Goal: Transaction & Acquisition: Purchase product/service

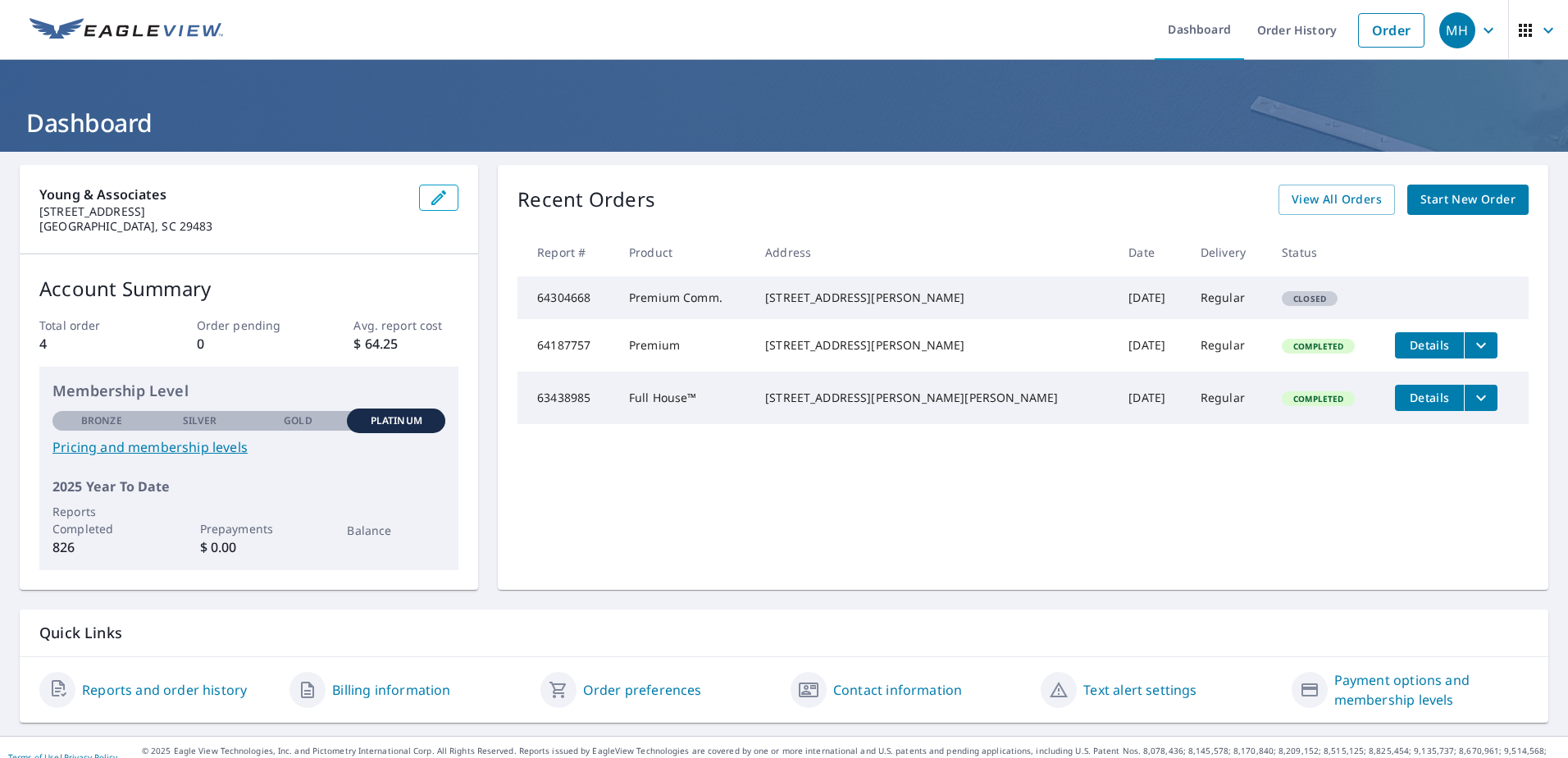
drag, startPoint x: 0, startPoint y: 0, endPoint x: 1430, endPoint y: 202, distance: 1444.2
click at [1430, 202] on span "Start New Order" at bounding box center [1468, 199] width 95 height 21
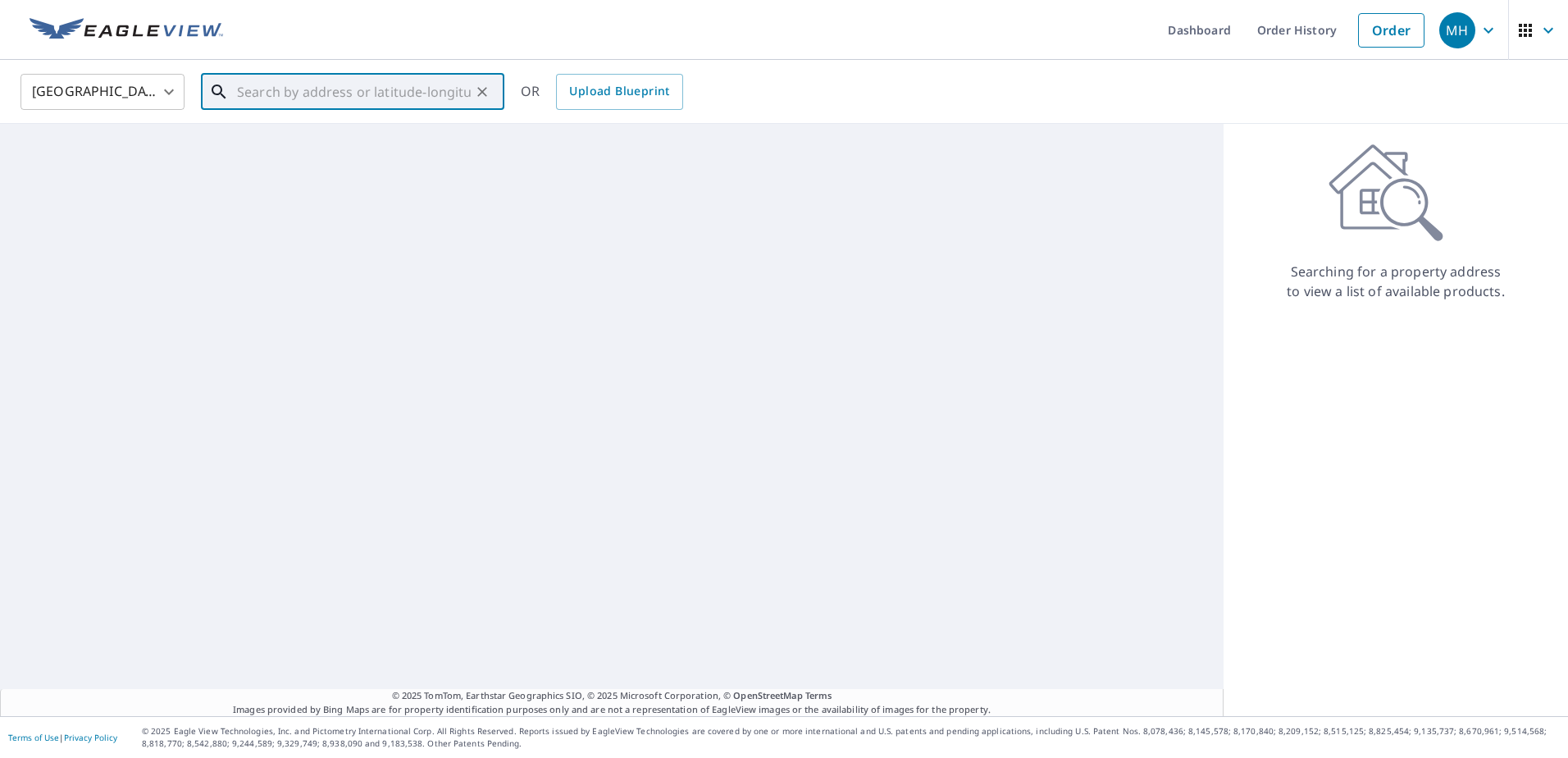
click at [251, 97] on input "text" at bounding box center [353, 92] width 234 height 46
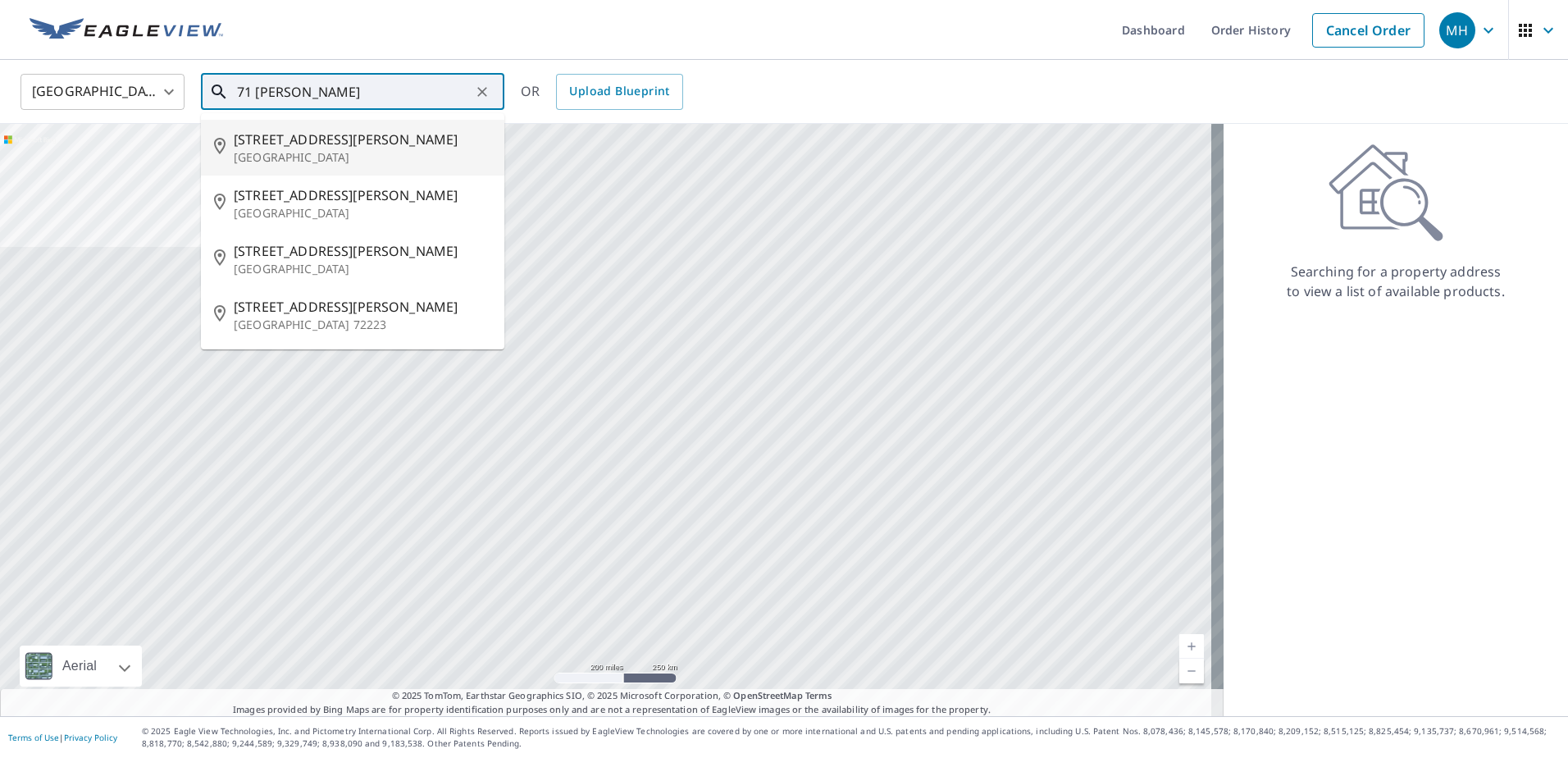
click at [285, 143] on span "[STREET_ADDRESS][PERSON_NAME]" at bounding box center [362, 139] width 257 height 20
type input "[STREET_ADDRESS][PERSON_NAME][PERSON_NAME]"
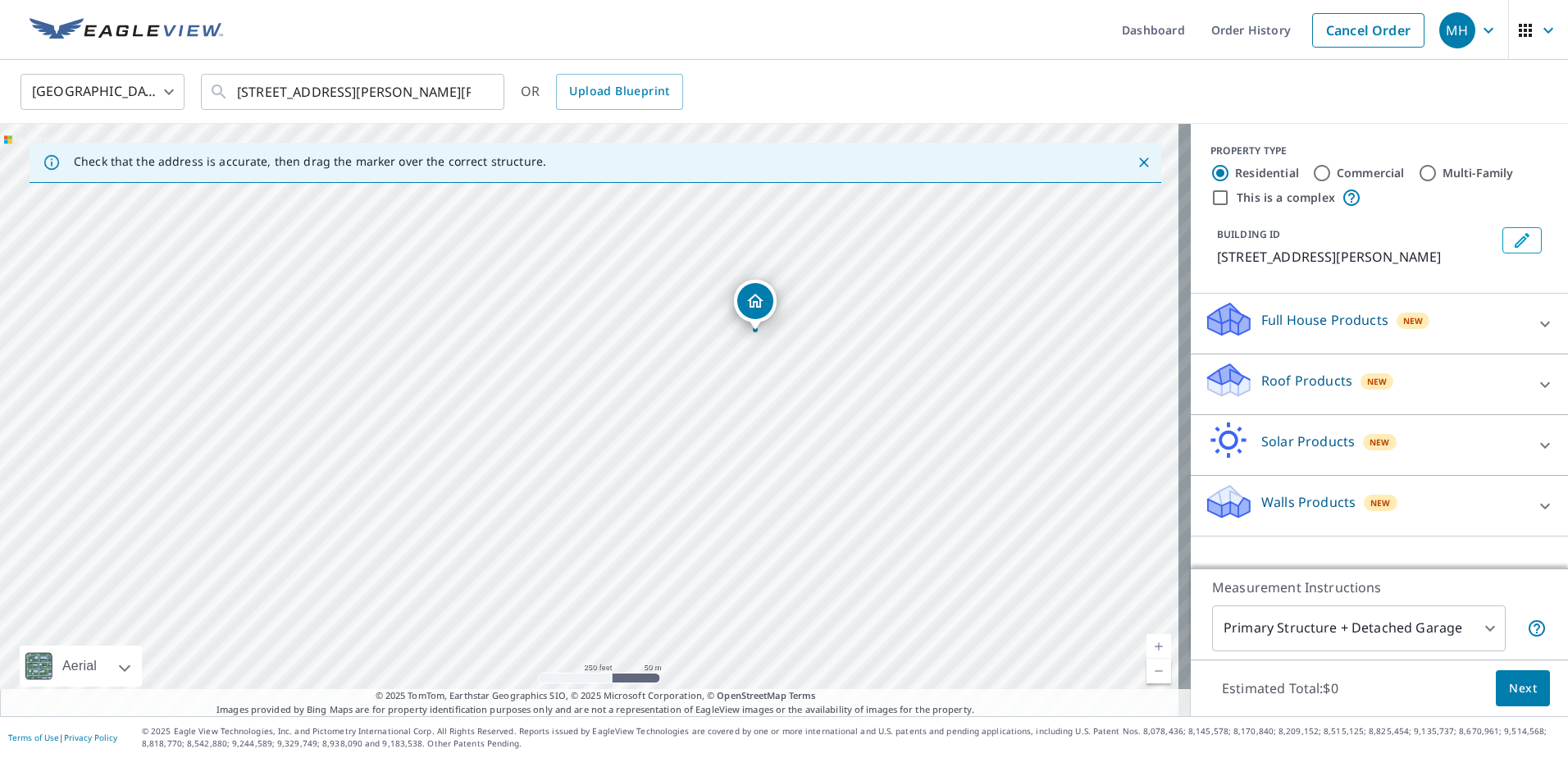
click at [1136, 161] on icon "Close" at bounding box center [1144, 162] width 17 height 17
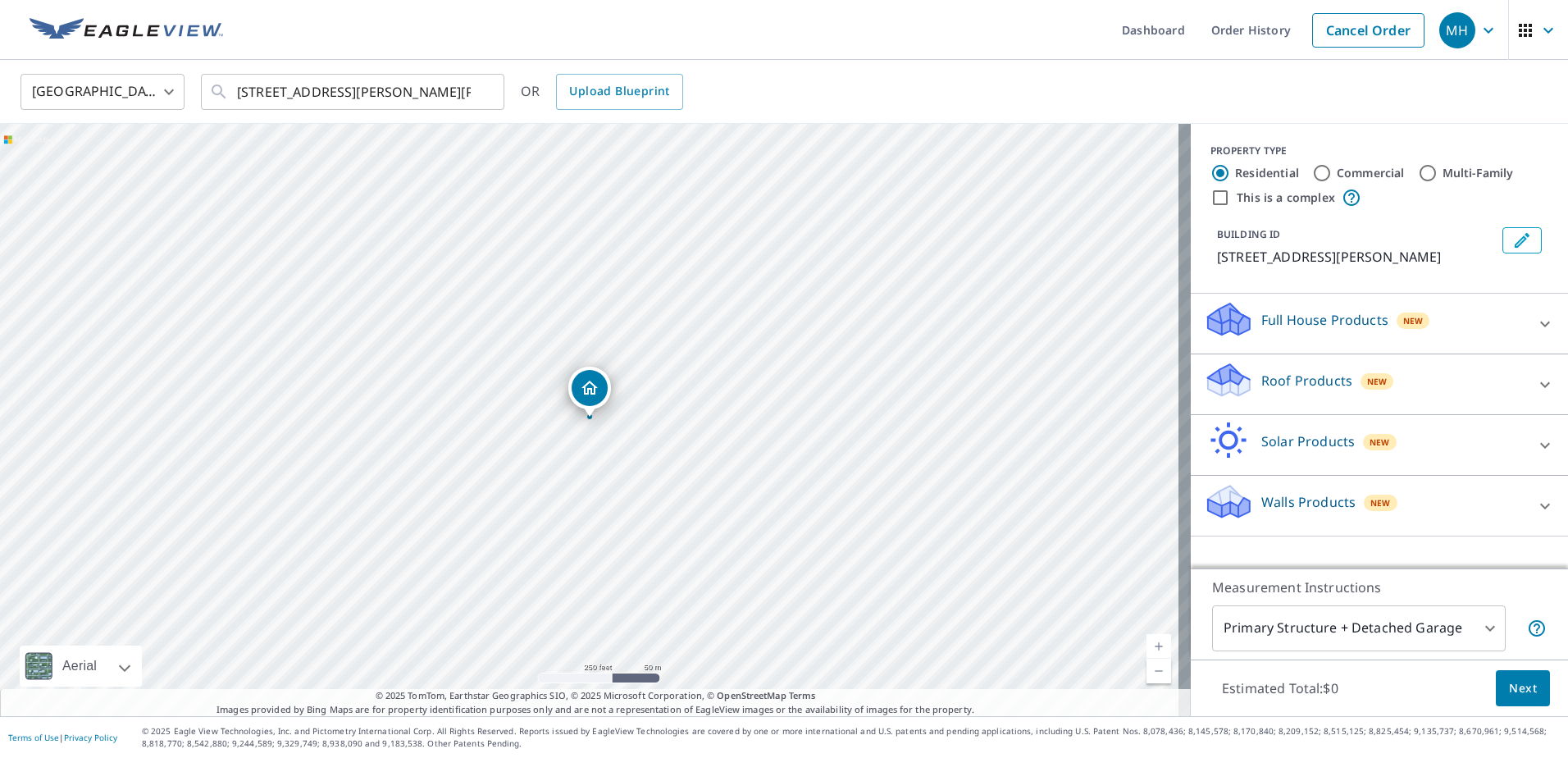
click at [1313, 168] on input "Commercial" at bounding box center [1322, 173] width 20 height 20
radio input "true"
type input "4"
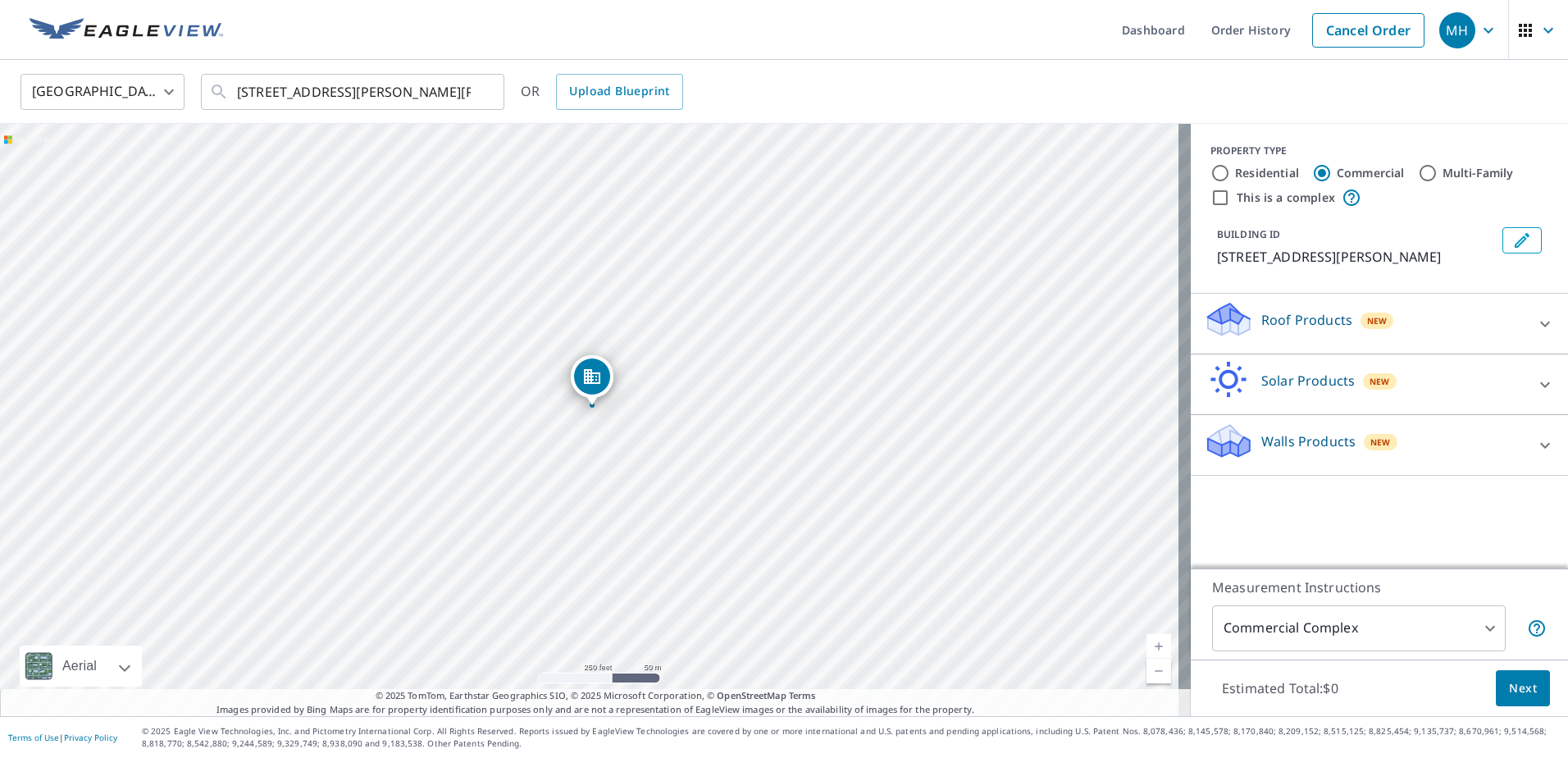
drag, startPoint x: 584, startPoint y: 385, endPoint x: 587, endPoint y: 374, distance: 11.4
drag, startPoint x: 401, startPoint y: 239, endPoint x: 813, endPoint y: 335, distance: 423.0
click at [1149, 675] on link "Current Level 19, Zoom Out" at bounding box center [1159, 670] width 25 height 25
drag, startPoint x: 573, startPoint y: 479, endPoint x: 808, endPoint y: 475, distance: 235.0
click at [808, 475] on div "[STREET_ADDRESS][PERSON_NAME][PERSON_NAME]" at bounding box center [596, 420] width 1191 height 592
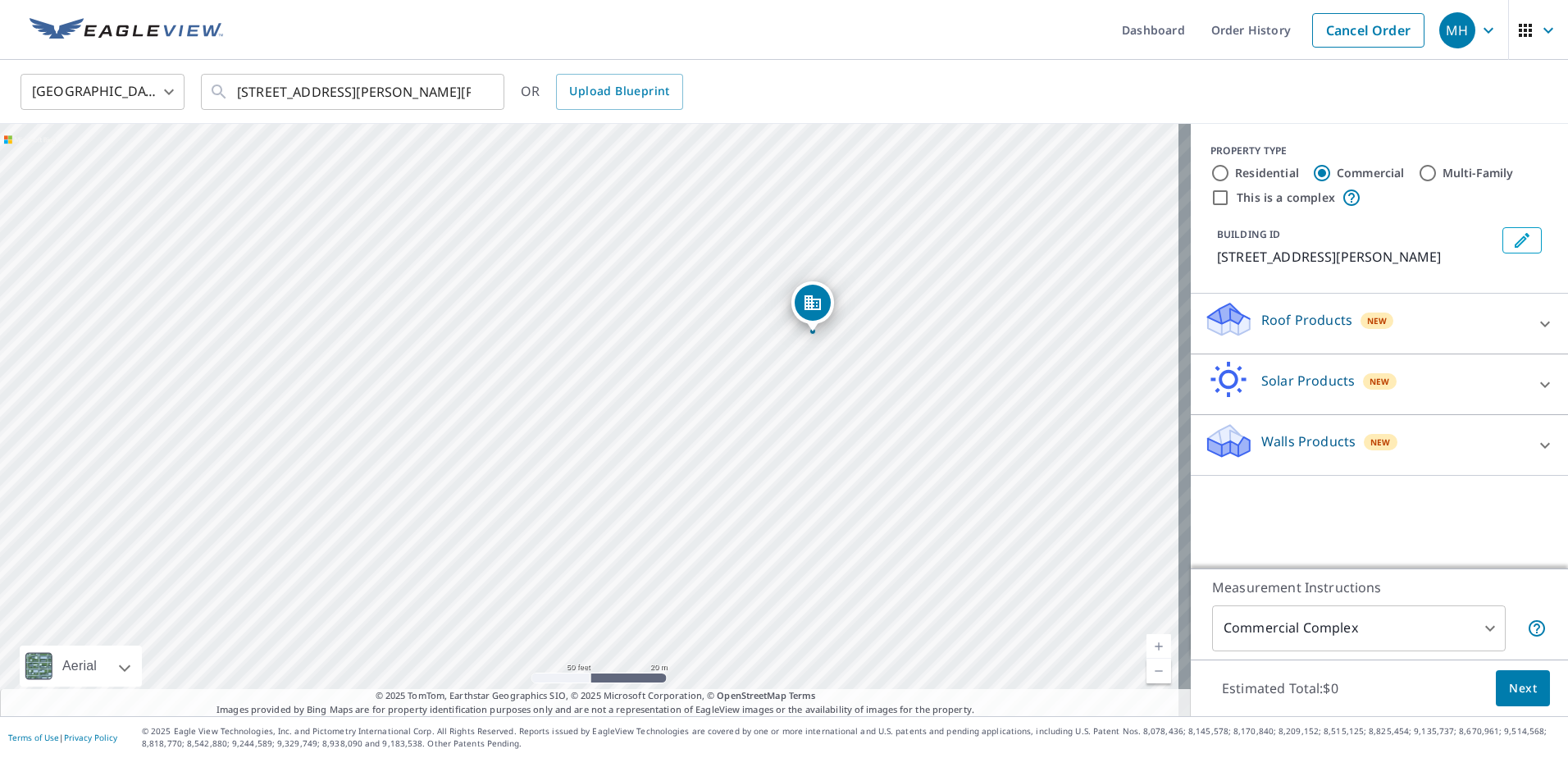
click at [1535, 321] on icon at bounding box center [1545, 324] width 20 height 20
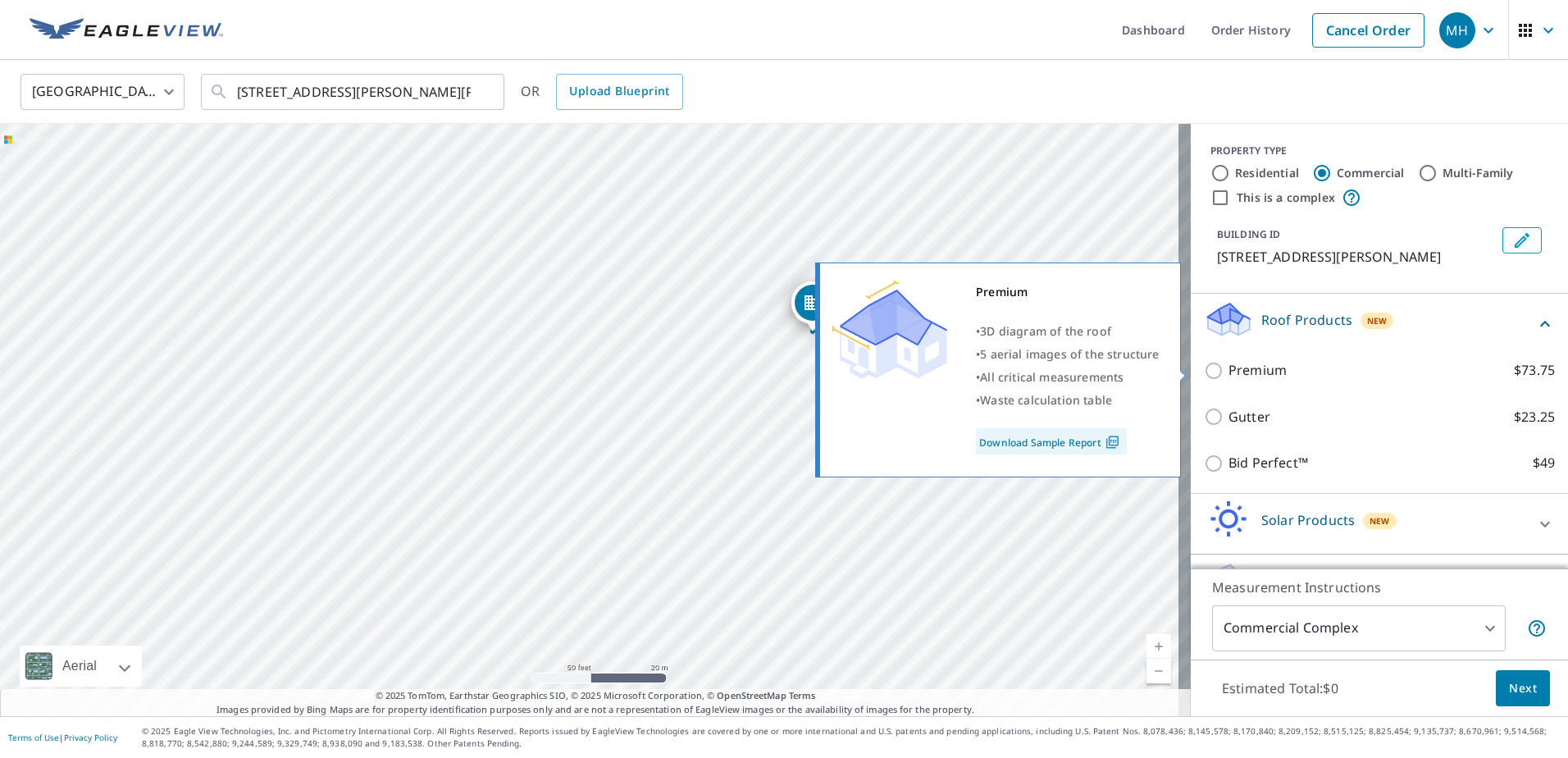
click at [1237, 372] on p "Premium" at bounding box center [1257, 370] width 58 height 21
click at [1229, 372] on input "Premium $73.75" at bounding box center [1216, 371] width 25 height 20
checkbox input "true"
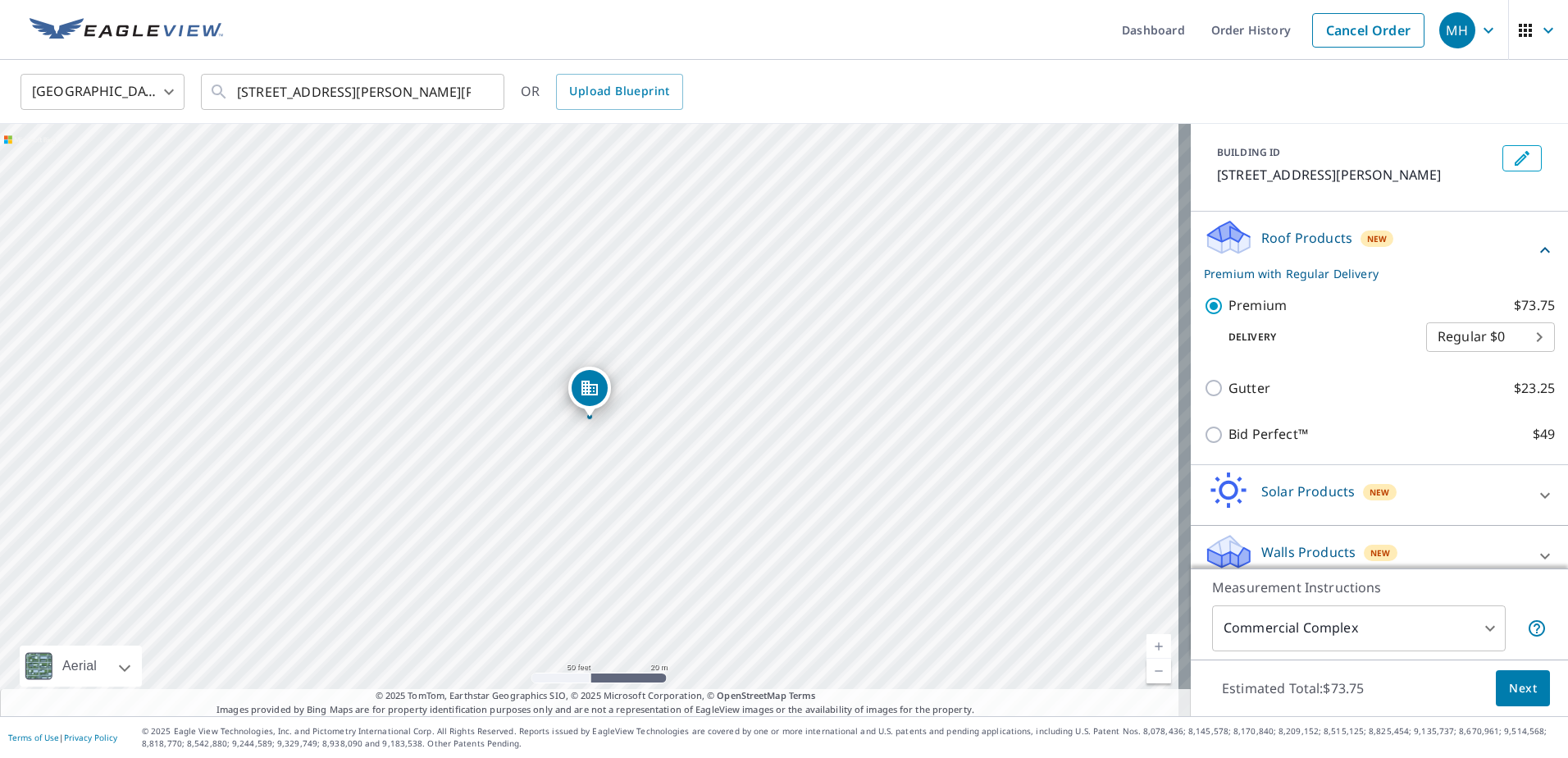
scroll to position [100, 0]
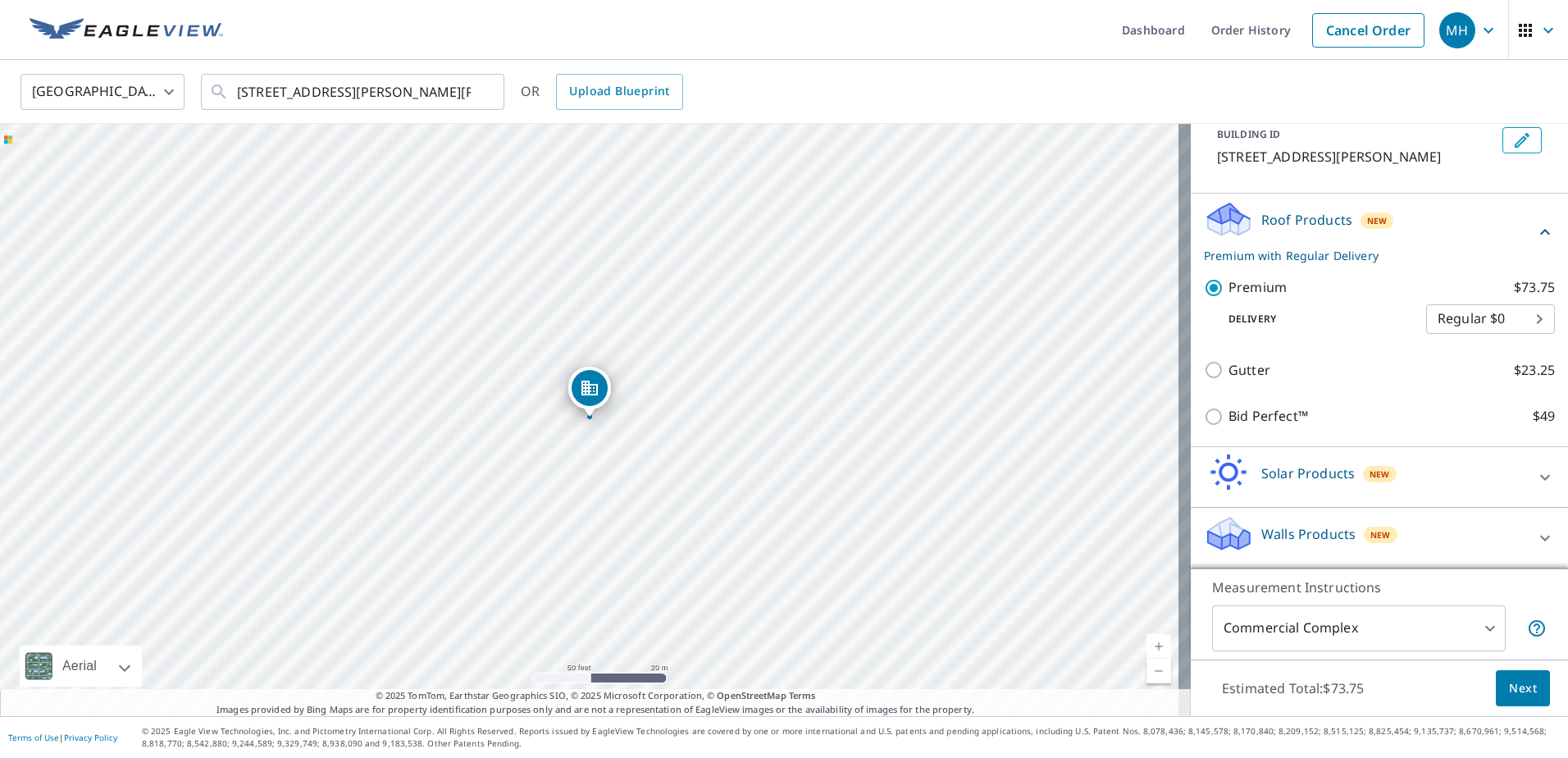
click at [1535, 535] on icon at bounding box center [1545, 538] width 20 height 20
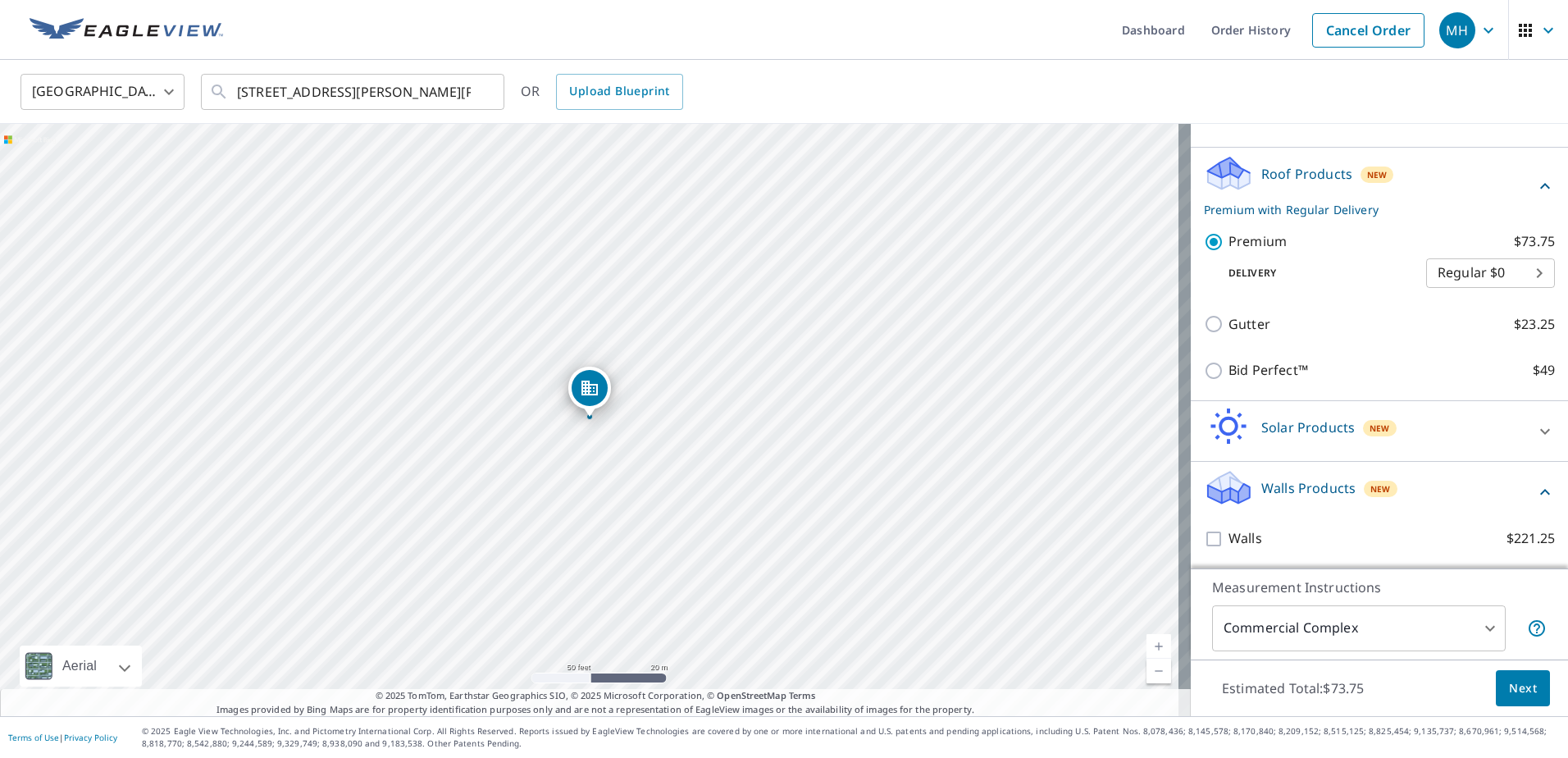
scroll to position [147, 0]
click at [1519, 687] on span "Next" at bounding box center [1524, 688] width 28 height 21
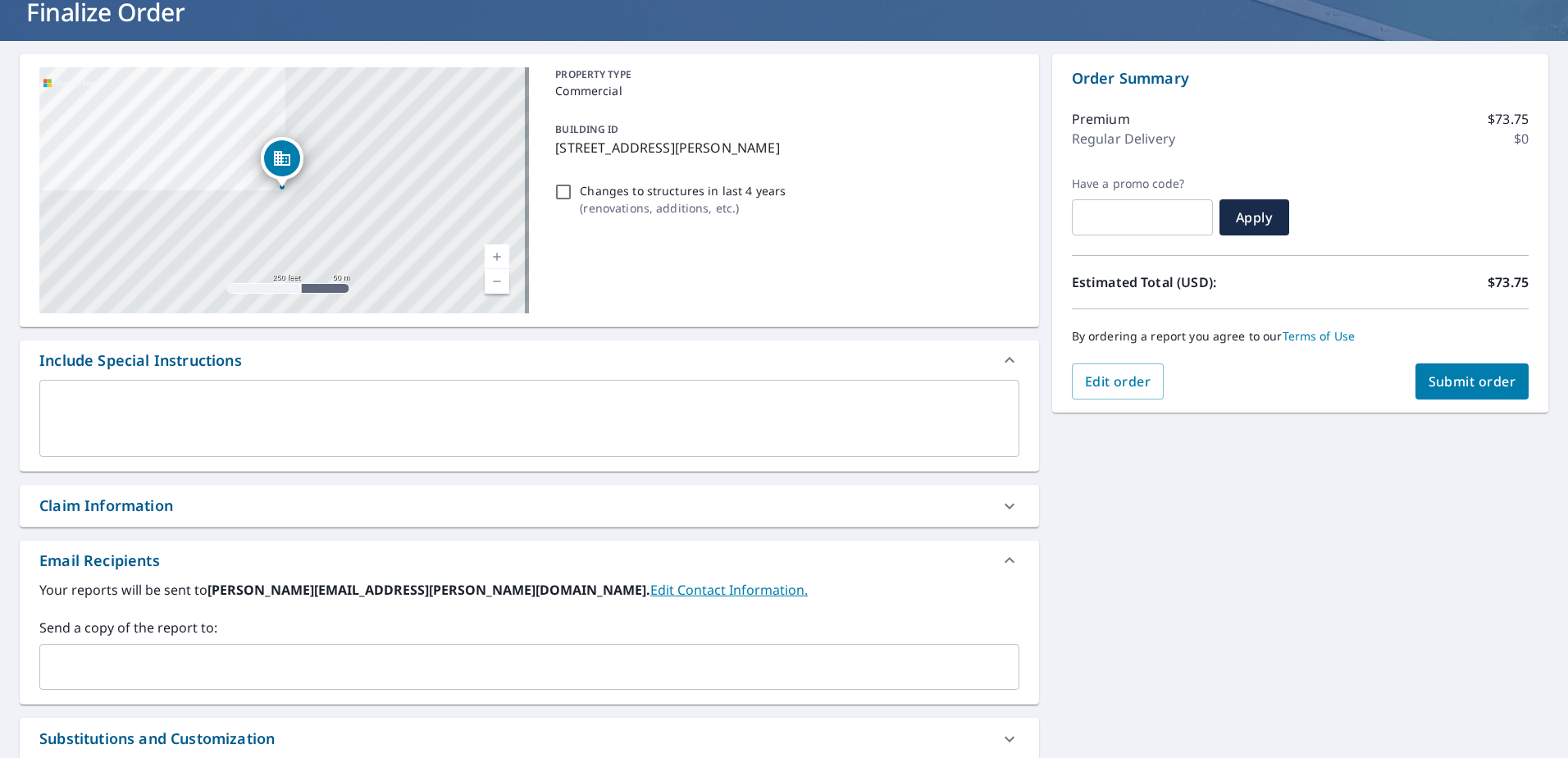
scroll to position [29, 0]
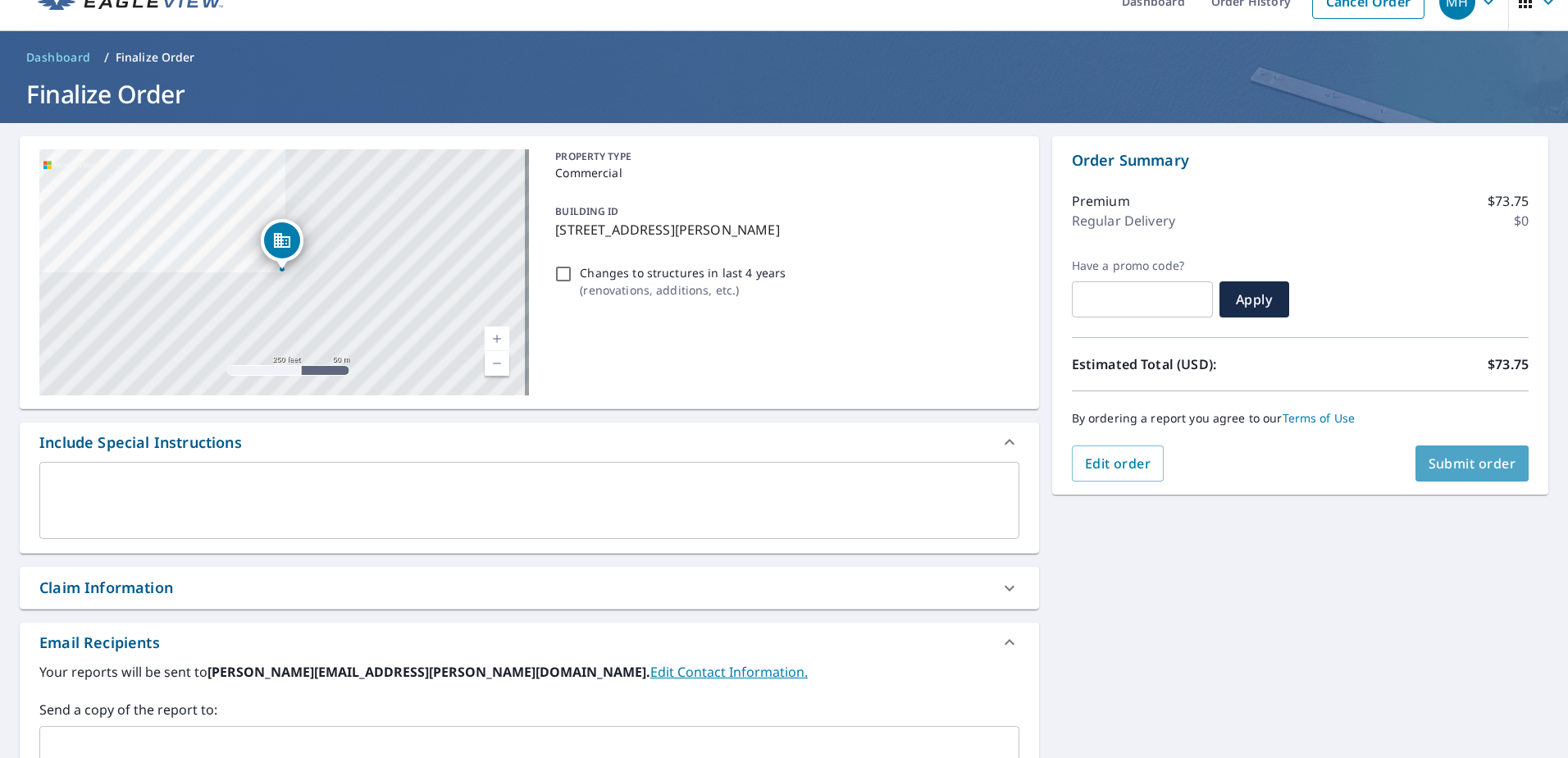
click at [1506, 465] on button "Submit order" at bounding box center [1473, 463] width 114 height 36
checkbox input "true"
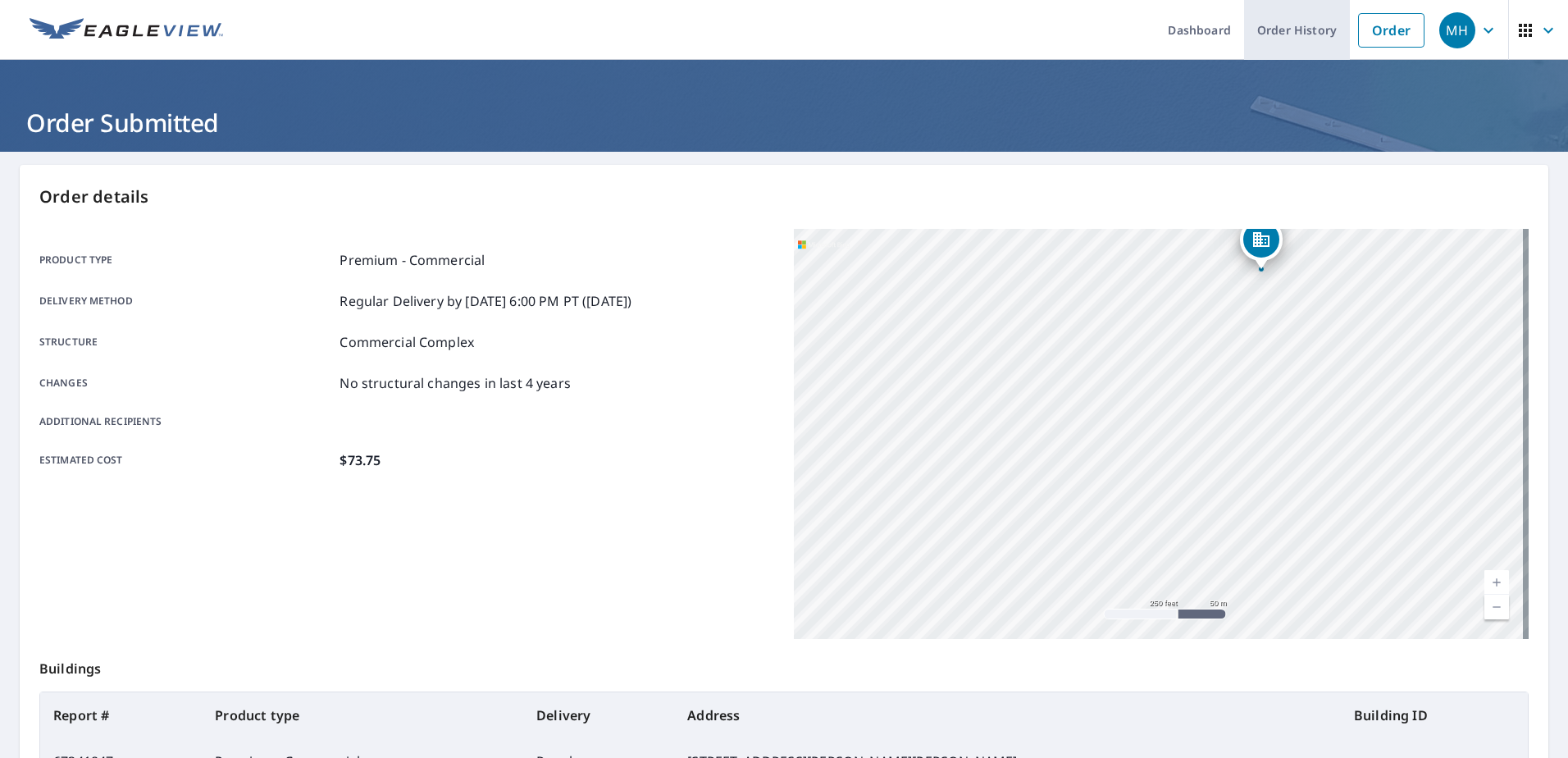
click at [1289, 30] on link "Order History" at bounding box center [1297, 30] width 106 height 60
